Goal: Information Seeking & Learning: Compare options

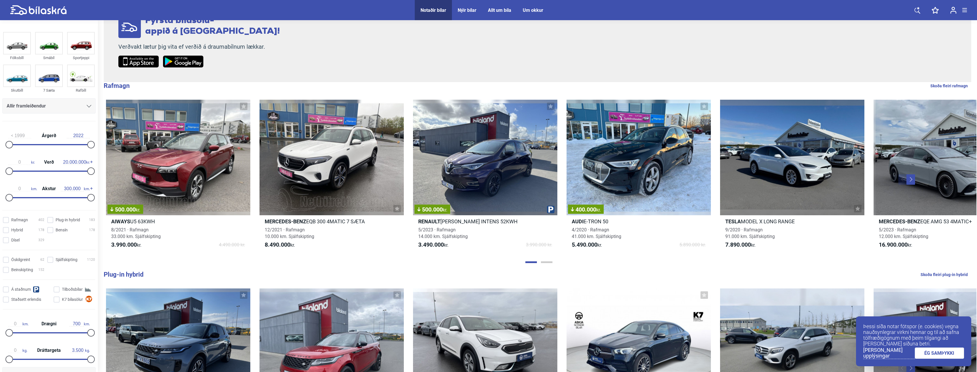
scroll to position [144, 0]
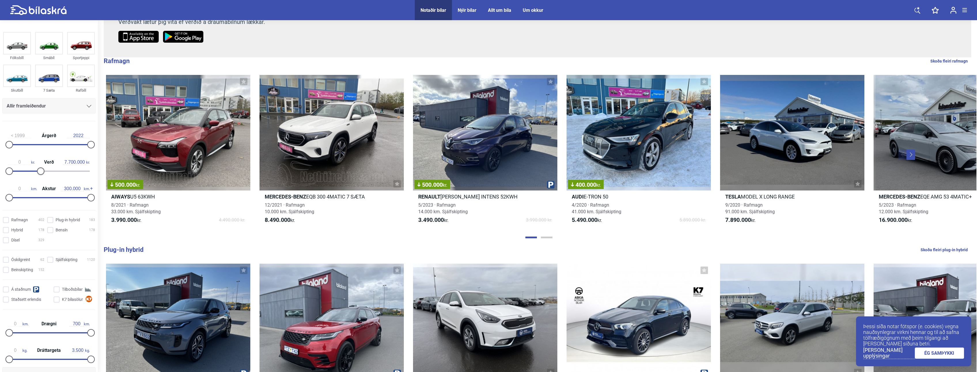
type input "7.800.000"
drag, startPoint x: 84, startPoint y: 172, endPoint x: 39, endPoint y: 173, distance: 45.2
click at [39, 173] on div at bounding box center [40, 170] width 7 height 7
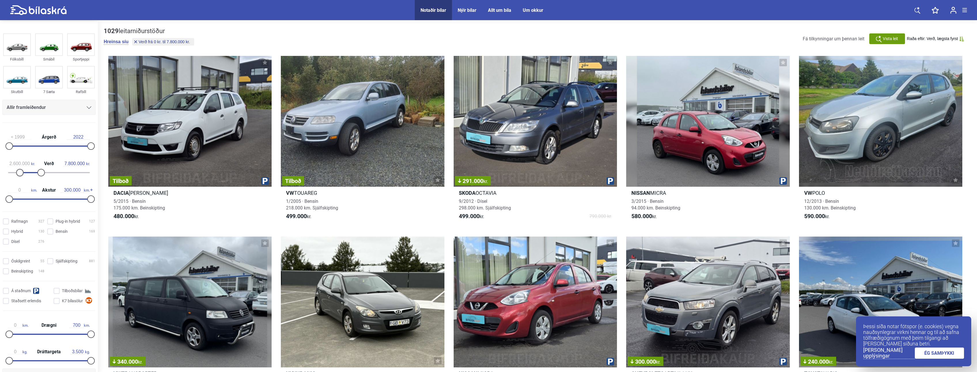
type input "2.700.000"
drag, startPoint x: 12, startPoint y: 172, endPoint x: 23, endPoint y: 170, distance: 10.8
click at [23, 170] on div at bounding box center [19, 172] width 7 height 7
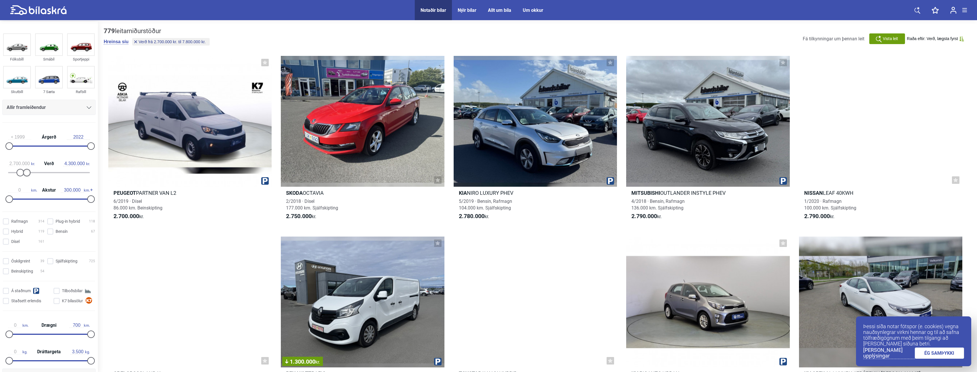
type input "4.200.000"
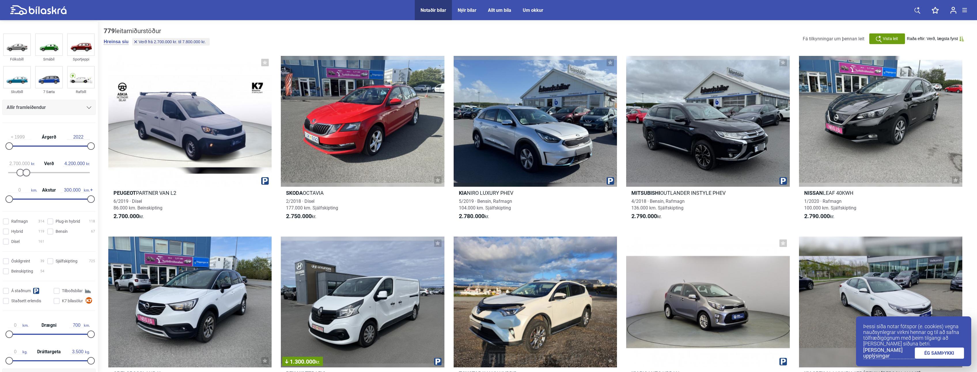
drag, startPoint x: 37, startPoint y: 171, endPoint x: 22, endPoint y: 178, distance: 15.7
click at [22, 178] on div "2.700.000 kr. Verð 4.200.000 kr." at bounding box center [48, 167] width 93 height 26
type input "100.000"
drag, startPoint x: 87, startPoint y: 199, endPoint x: 33, endPoint y: 198, distance: 53.6
click at [33, 198] on div at bounding box center [36, 198] width 7 height 7
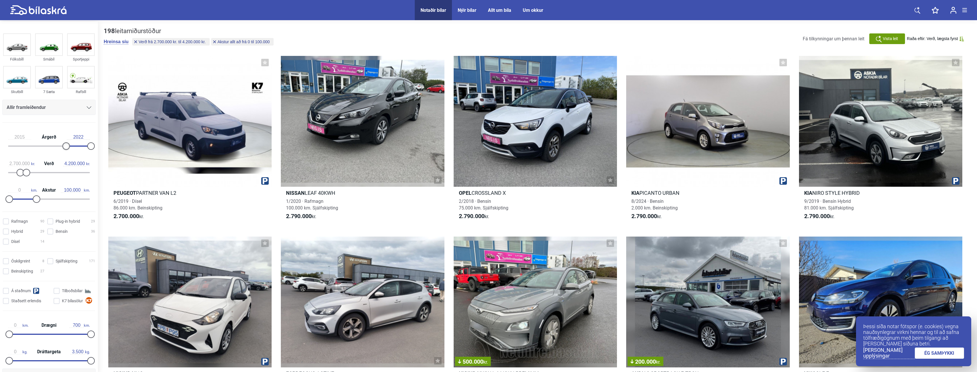
drag, startPoint x: 10, startPoint y: 147, endPoint x: 65, endPoint y: 147, distance: 54.7
click at [65, 147] on div at bounding box center [65, 145] width 7 height 7
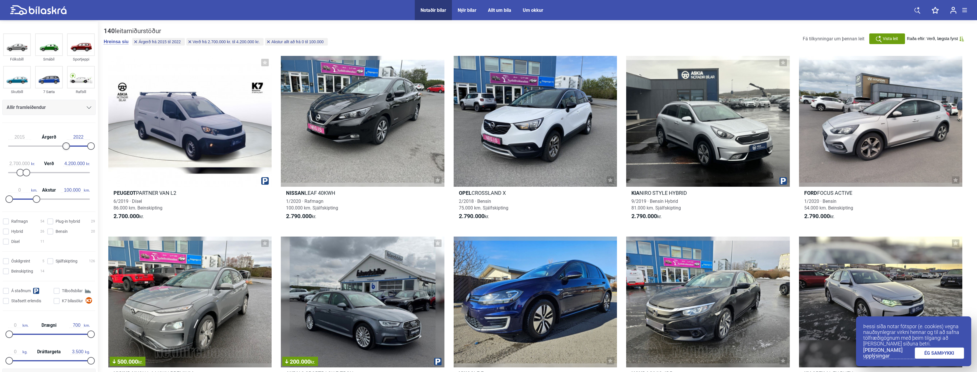
type input "2016"
click at [70, 146] on div at bounding box center [69, 145] width 7 height 7
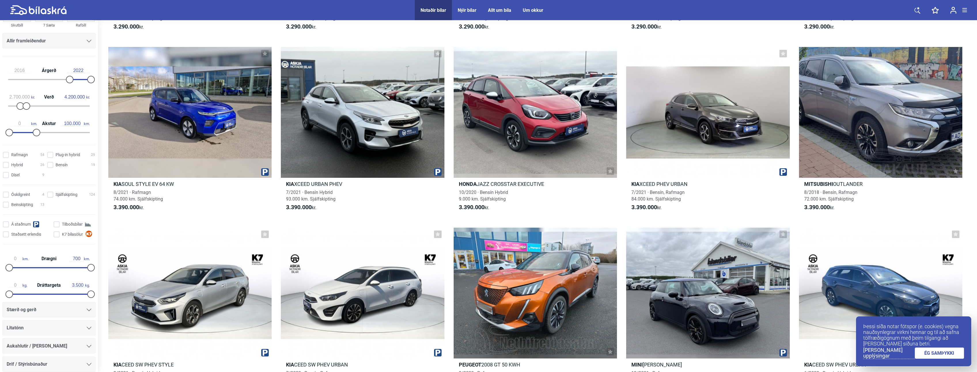
scroll to position [72, 0]
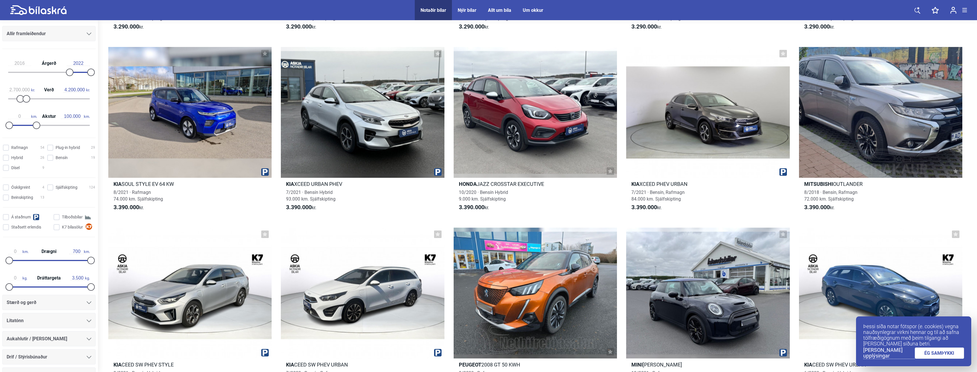
click at [67, 301] on div "Stærð og gerð" at bounding box center [49, 302] width 85 height 8
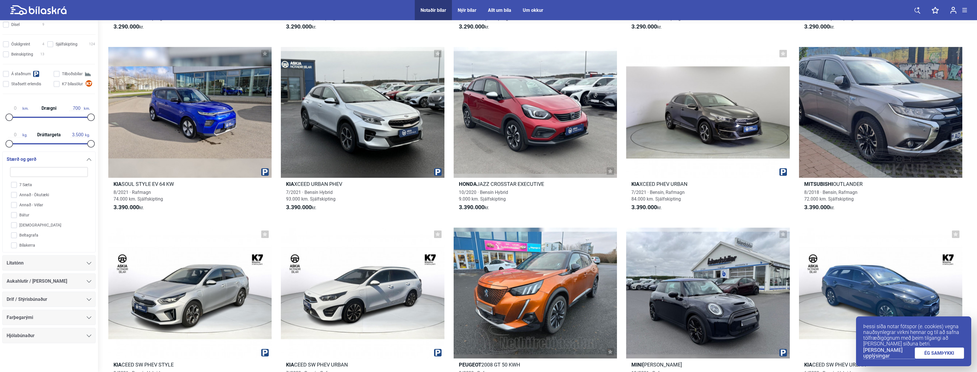
click at [83, 157] on div "Stærð og gerð" at bounding box center [49, 159] width 85 height 8
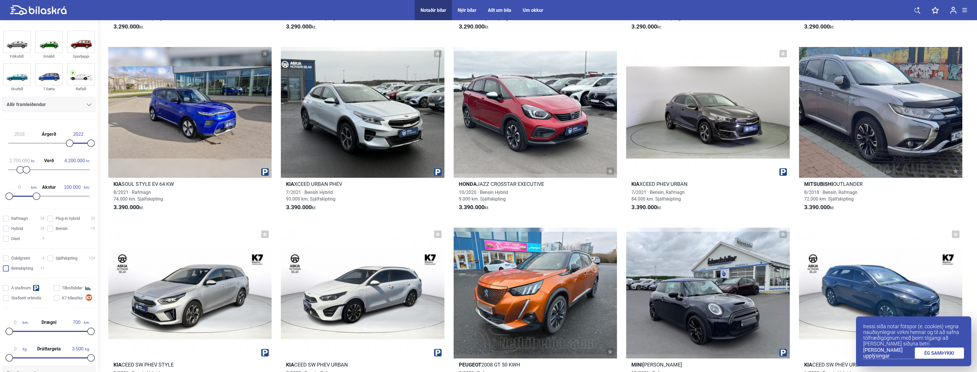
scroll to position [0, 0]
click at [67, 107] on div "Allir framleiðendur" at bounding box center [49, 106] width 85 height 8
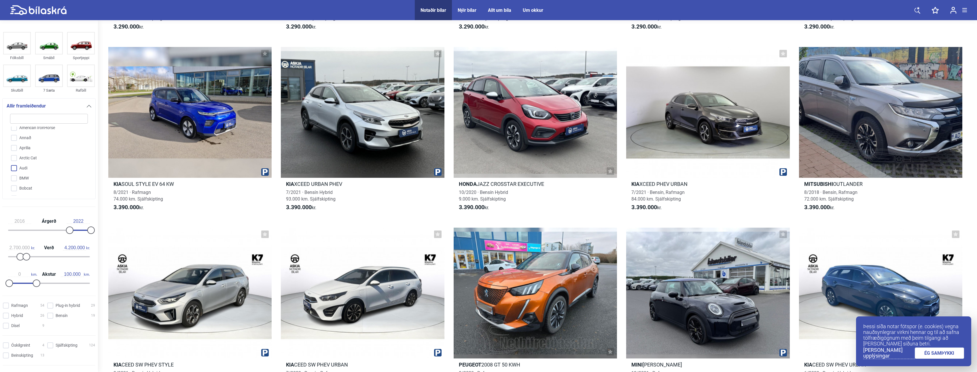
scroll to position [58, 0]
click at [13, 174] on input "BMW" at bounding box center [45, 175] width 78 height 10
checkbox input "true"
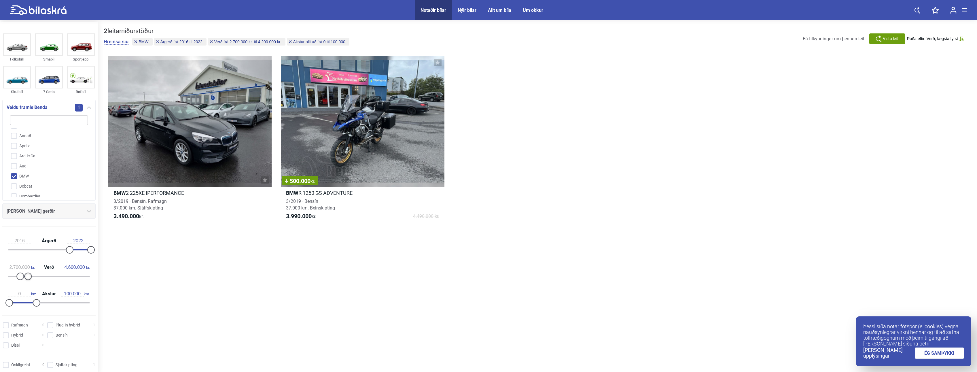
type input "4.700.000"
click at [29, 276] on div at bounding box center [27, 275] width 7 height 7
click at [225, 317] on div "2 leitarniðurstöður [PERSON_NAME] síu BMW Árgerð frá 2016 til 2022 Verð frá 2.7…" at bounding box center [537, 198] width 879 height 352
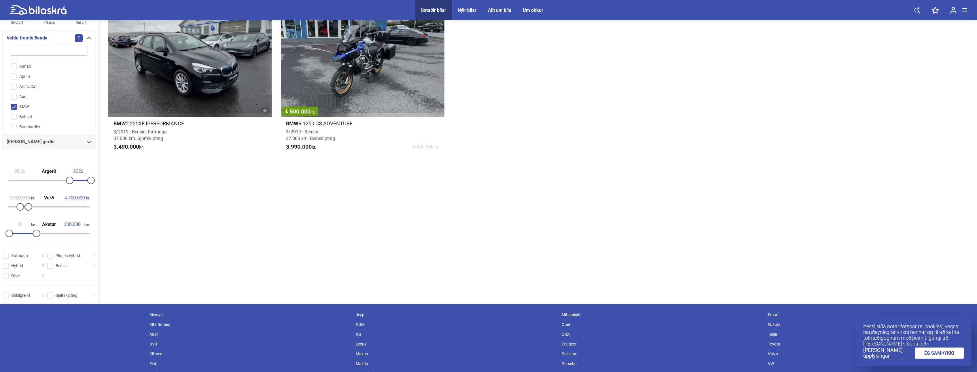
scroll to position [34, 0]
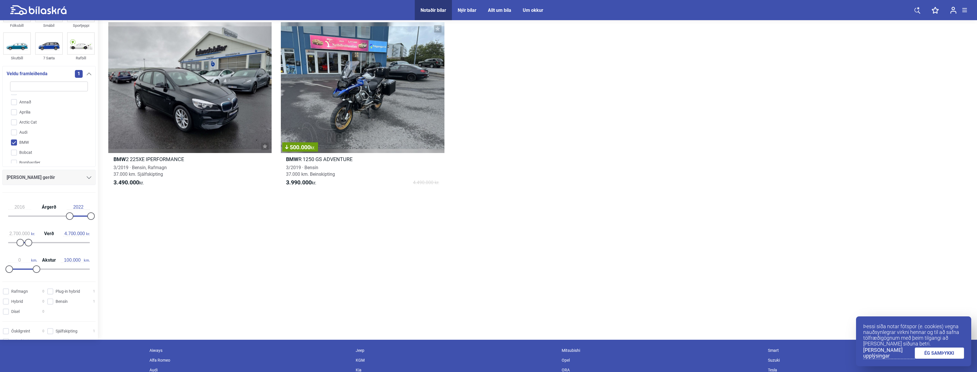
click at [19, 142] on input "BMW" at bounding box center [45, 143] width 78 height 10
checkbox input "false"
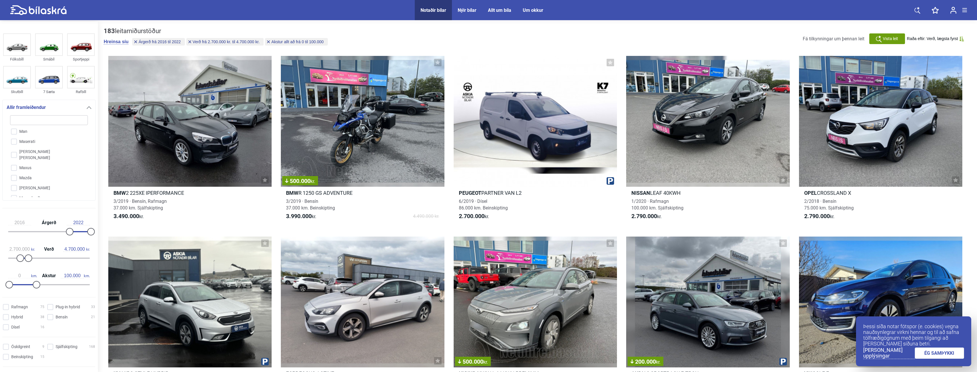
scroll to position [853, 0]
click at [12, 179] on input "Mercedes-Benz" at bounding box center [45, 184] width 78 height 10
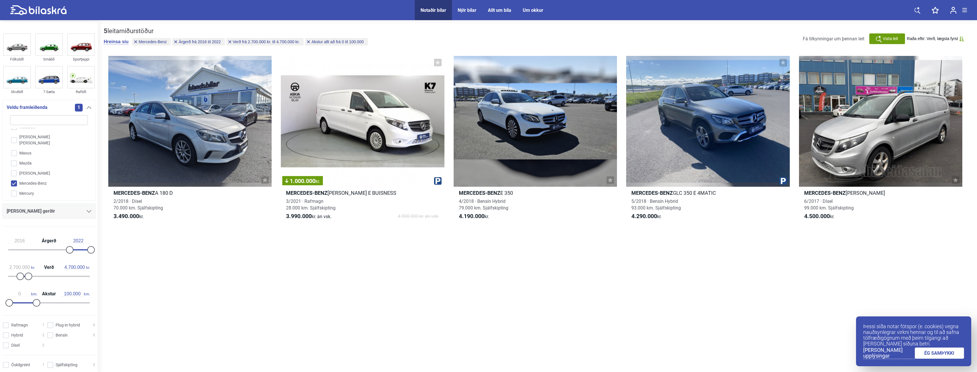
drag, startPoint x: 348, startPoint y: 260, endPoint x: 343, endPoint y: 260, distance: 4.6
checkbox input "false"
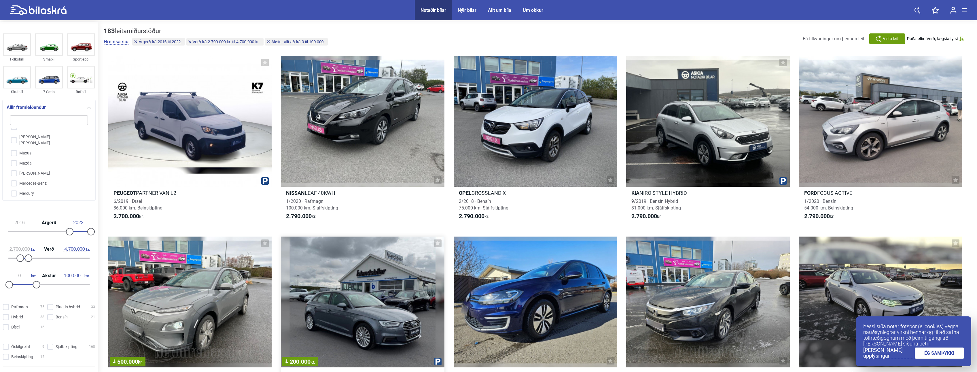
checkbox input "true"
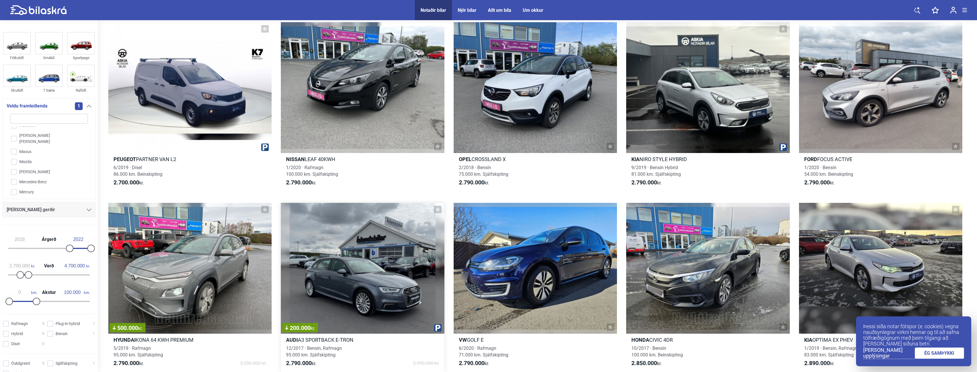
type input "4.200.000"
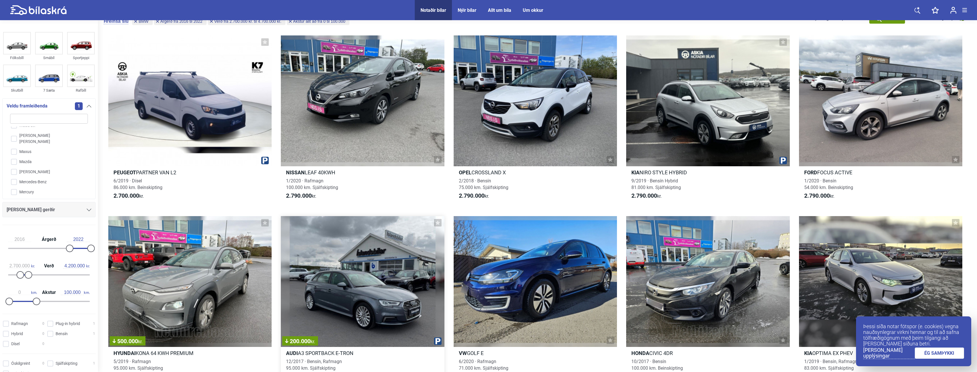
scroll to position [2, 0]
